Goal: Information Seeking & Learning: Learn about a topic

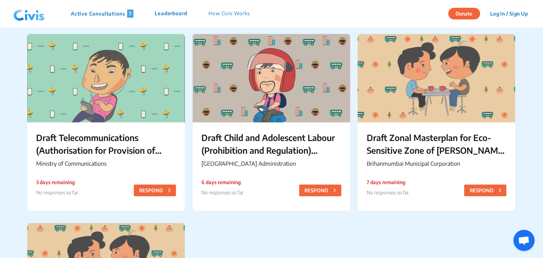
scroll to position [256, 0]
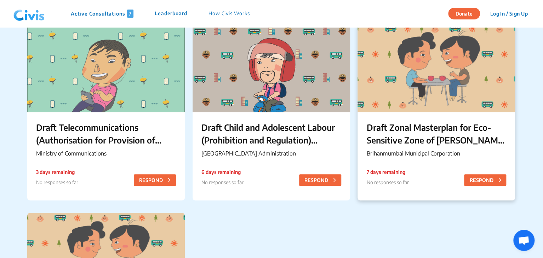
click at [400, 138] on p "Draft Zonal Masterplan for Eco- Sensitive Zone of [PERSON_NAME][GEOGRAPHIC_DATA]" at bounding box center [436, 133] width 140 height 25
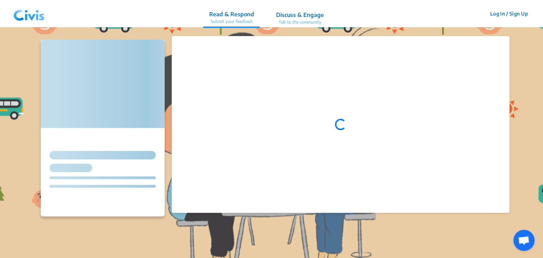
click at [400, 138] on div "Loading..." at bounding box center [340, 124] width 337 height 177
